Goal: Information Seeking & Learning: Check status

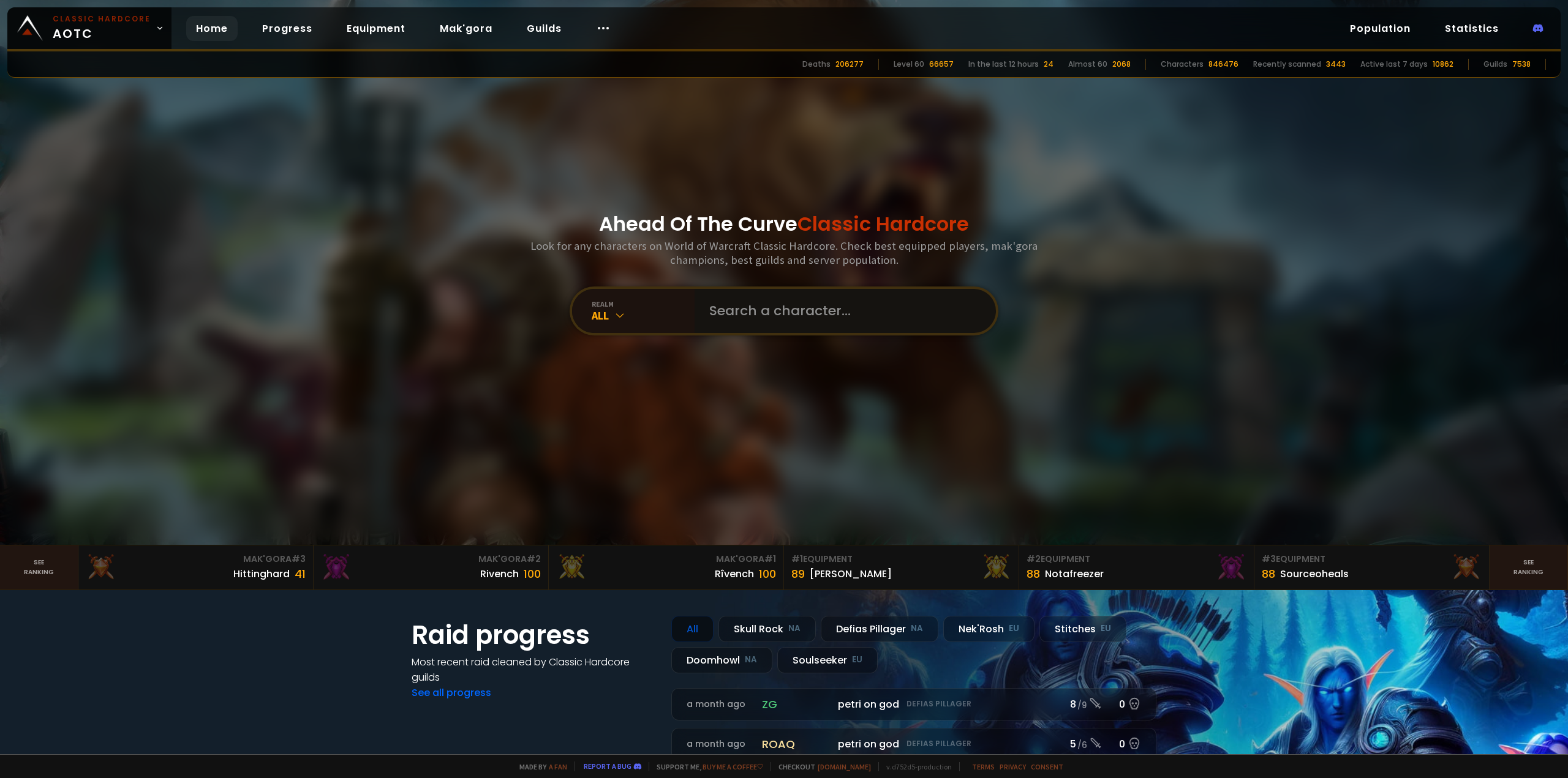
click at [749, 310] on input "text" at bounding box center [842, 311] width 279 height 44
type input "himmithy"
click at [820, 314] on input "text" at bounding box center [842, 311] width 279 height 44
type input "himmithytwo"
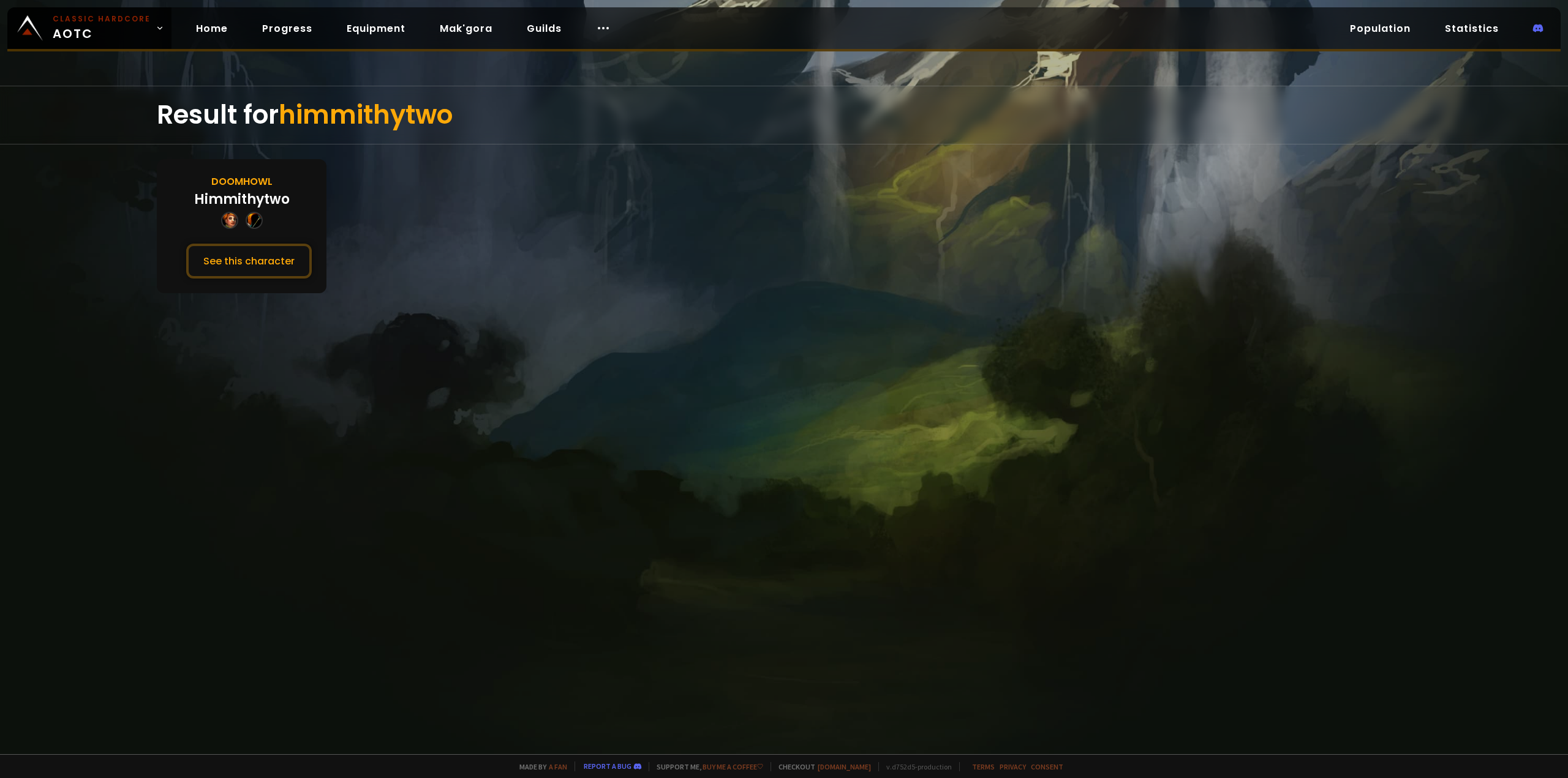
click at [242, 179] on div "Doomhowl" at bounding box center [242, 181] width 61 height 15
click at [223, 253] on button "See this character" at bounding box center [249, 261] width 126 height 35
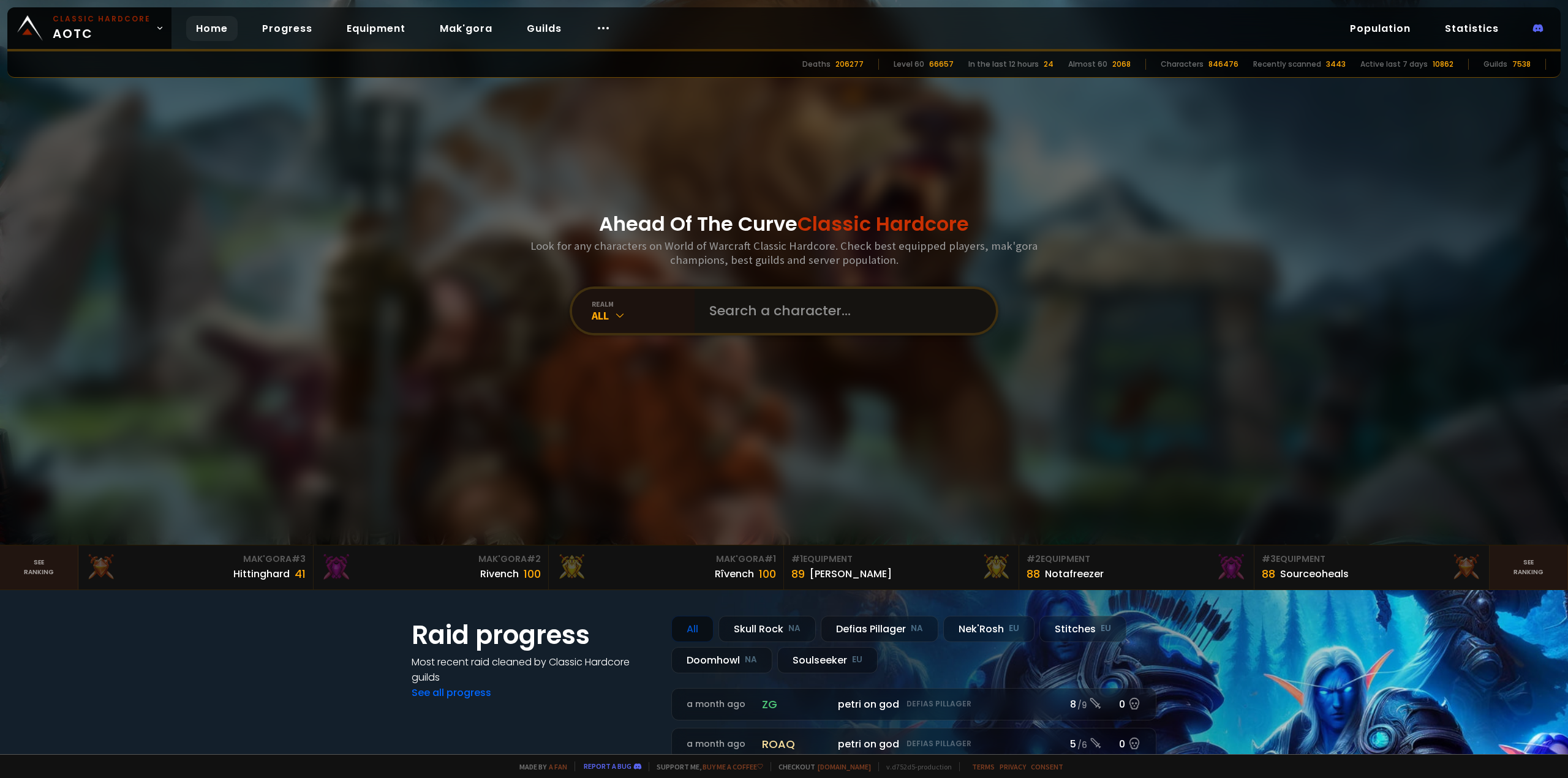
click at [800, 313] on input "text" at bounding box center [842, 311] width 279 height 44
type input "himmithythree"
click at [747, 310] on input "text" at bounding box center [842, 311] width 279 height 44
click at [773, 316] on input "text" at bounding box center [842, 311] width 279 height 44
type input "satyrsbow"
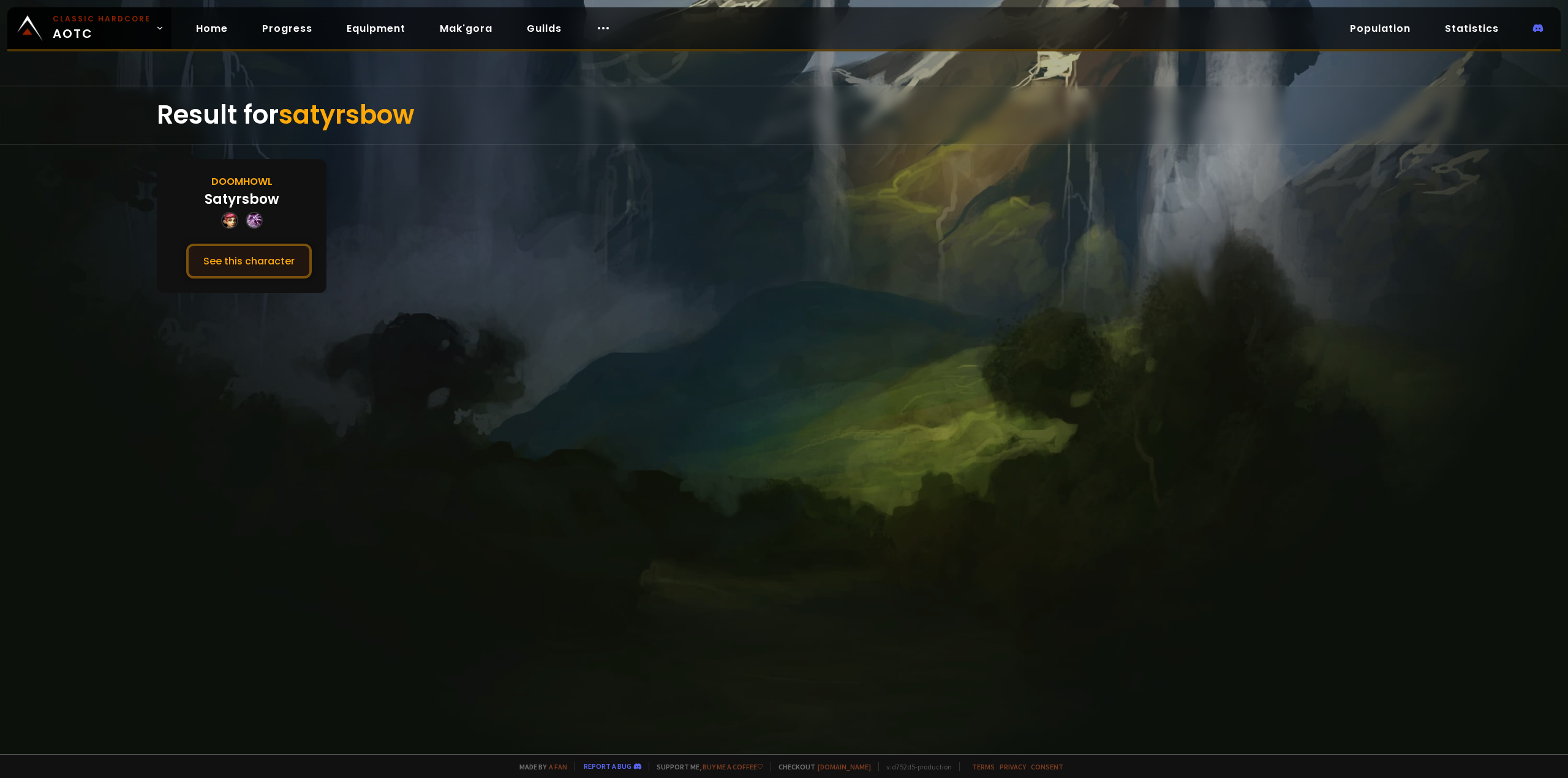
click at [260, 256] on button "See this character" at bounding box center [249, 261] width 126 height 35
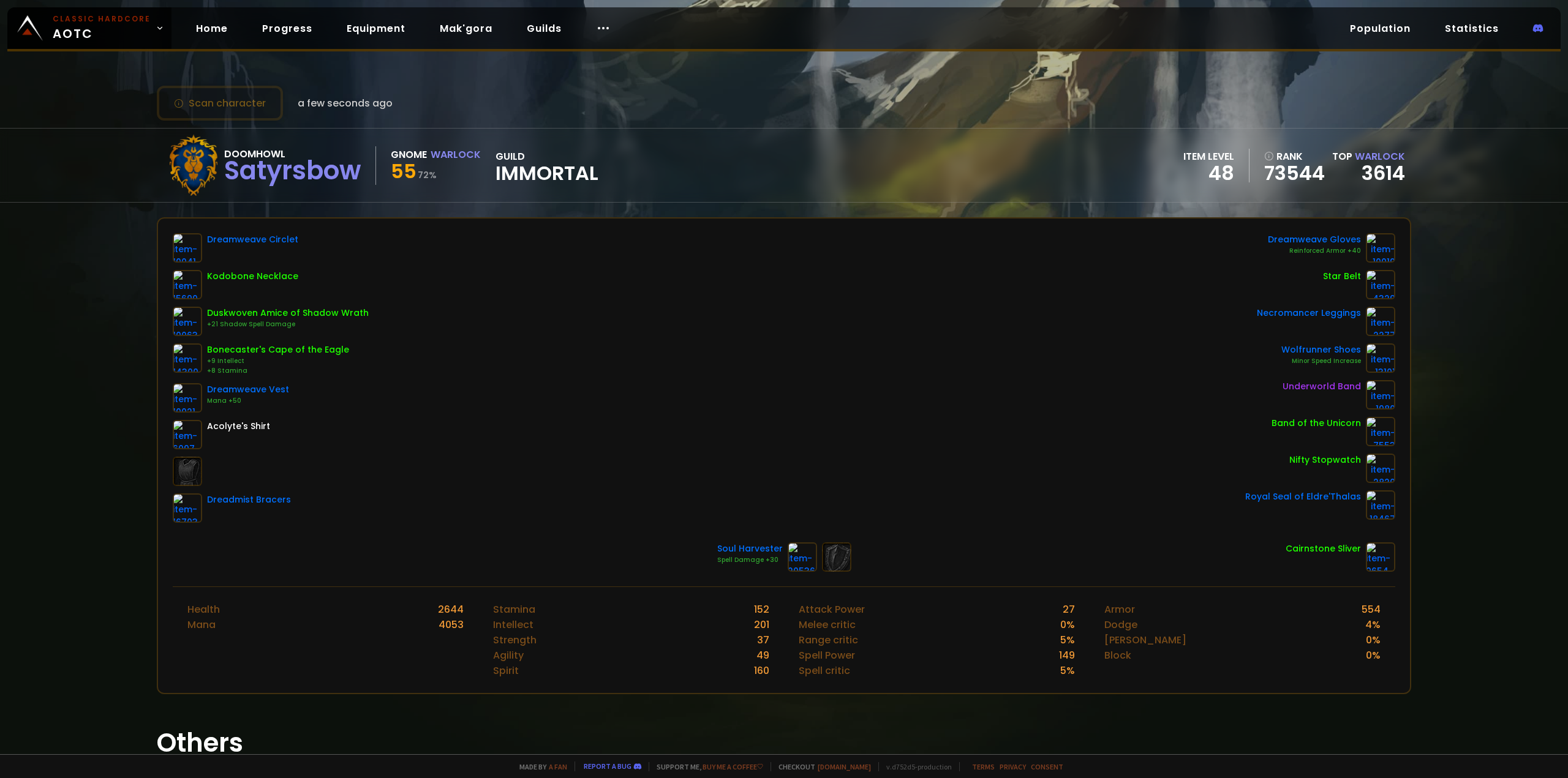
scroll to position [61, 0]
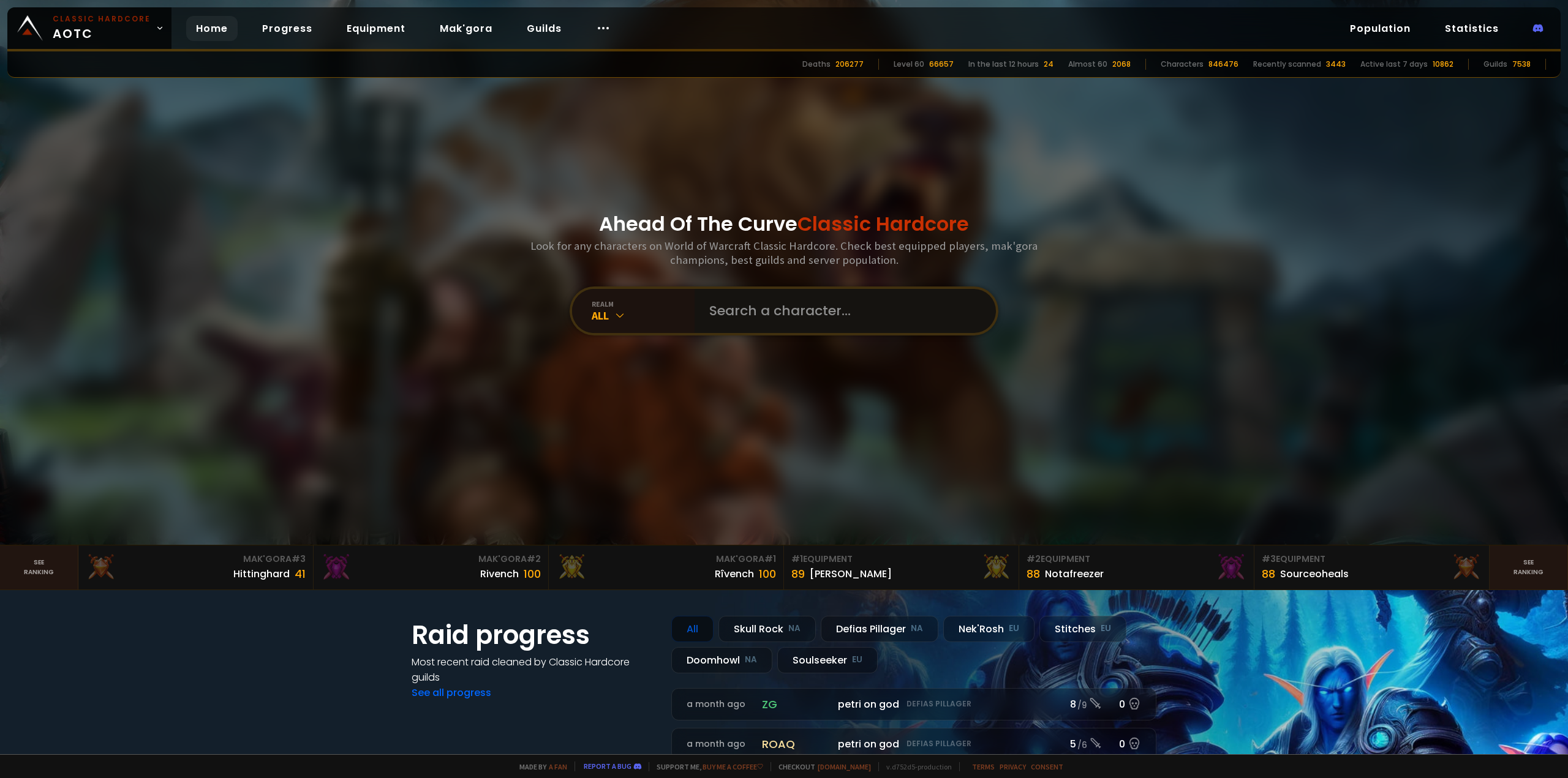
click at [793, 319] on input "text" at bounding box center [842, 311] width 279 height 44
type input "boomiekin"
click at [804, 314] on input "text" at bounding box center [842, 311] width 279 height 44
type input "boomiekins"
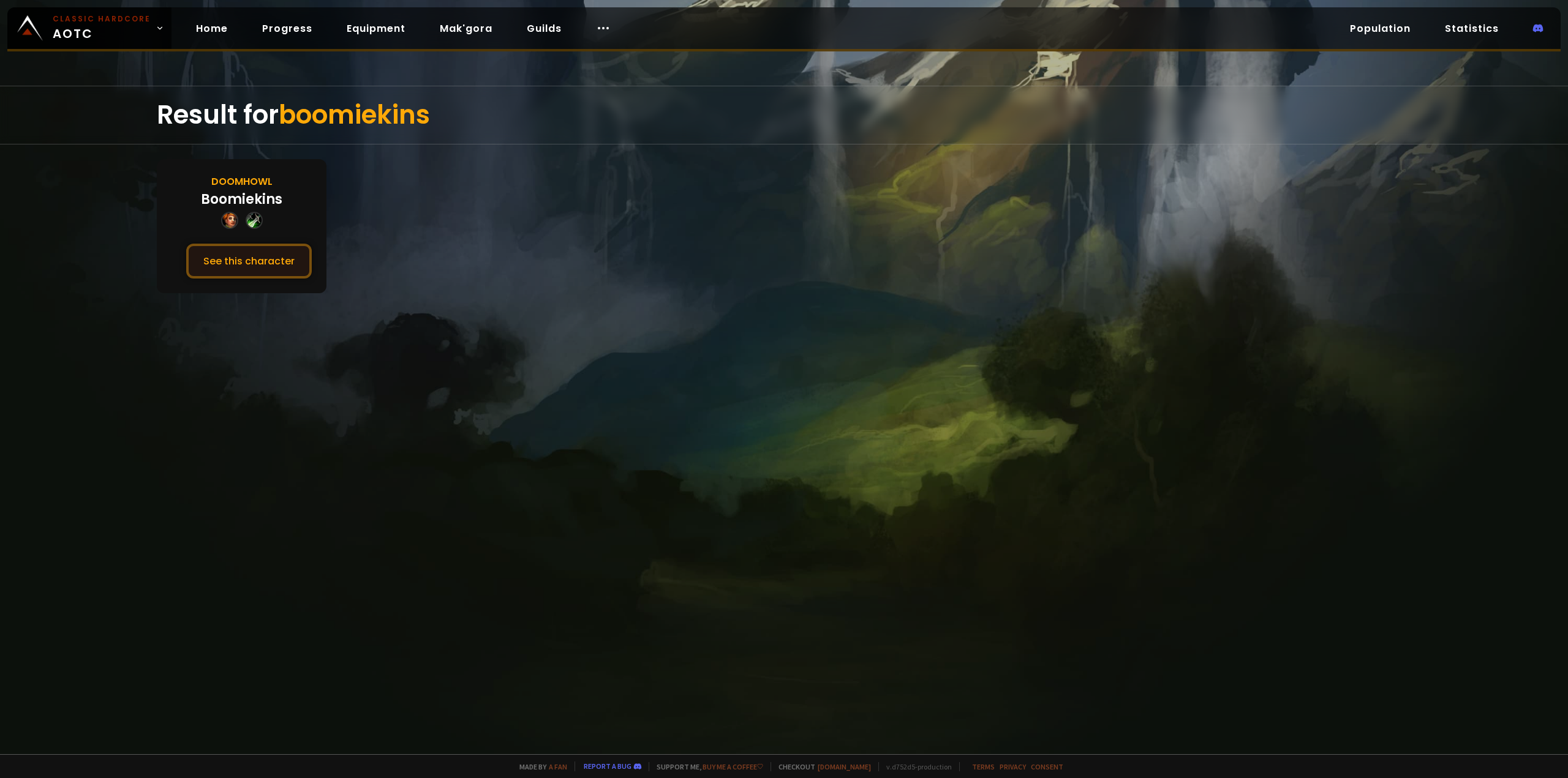
click at [262, 256] on button "See this character" at bounding box center [249, 261] width 126 height 35
